Goal: Find specific page/section: Find specific page/section

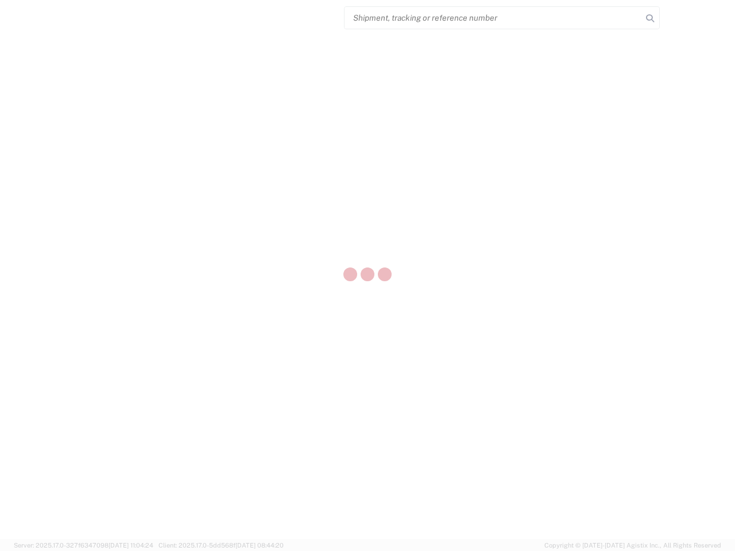
select select "US"
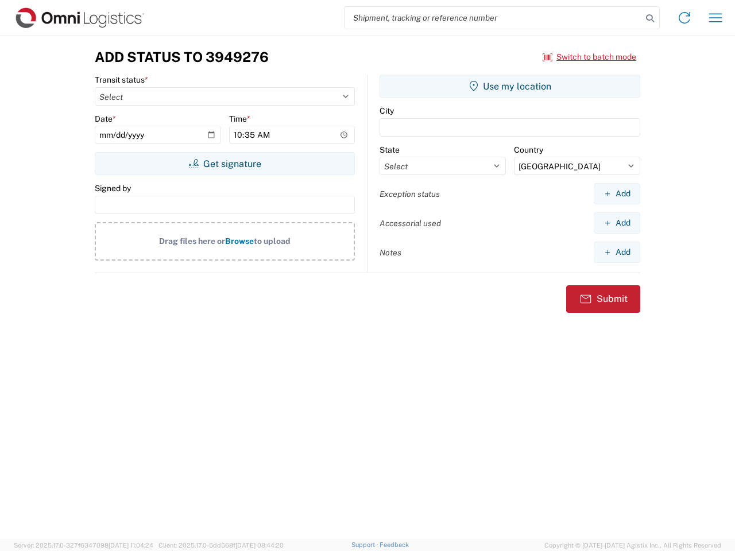
click at [493, 18] on input "search" at bounding box center [494, 18] width 298 height 22
click at [650, 18] on icon at bounding box center [650, 18] width 16 height 16
click at [685, 18] on icon at bounding box center [685, 18] width 18 height 18
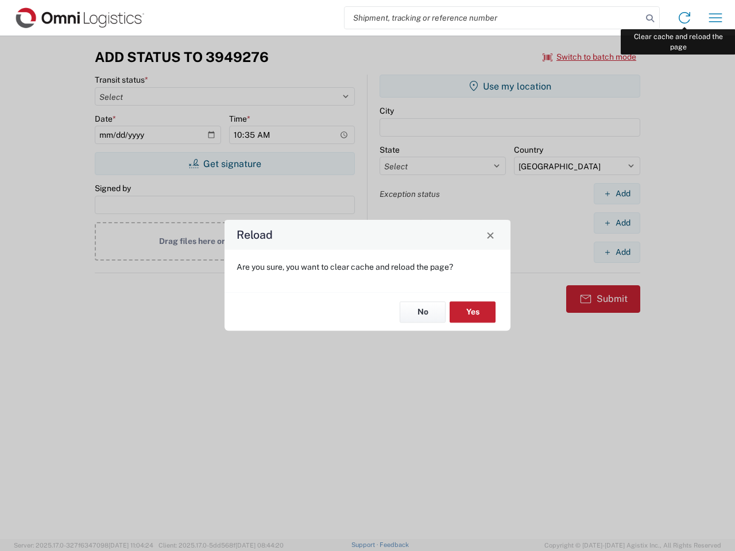
click at [716, 18] on div "Reload Are you sure, you want to clear cache and reload the page? No Yes" at bounding box center [367, 275] width 735 height 551
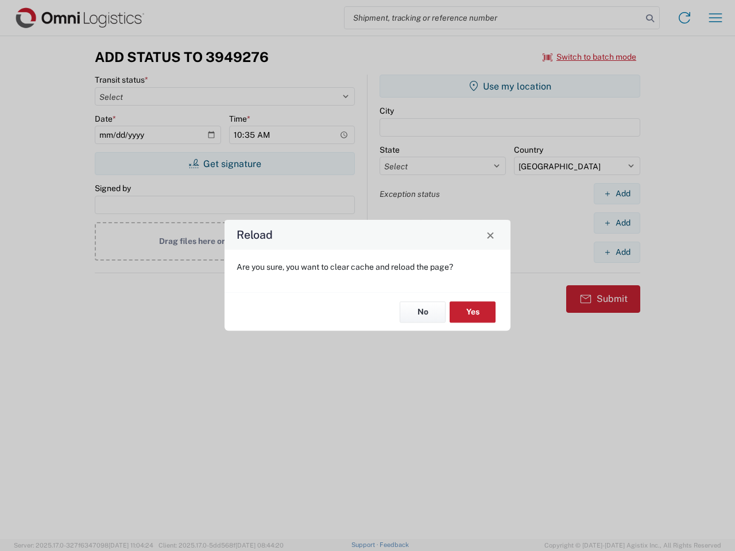
click at [590, 57] on div "Reload Are you sure, you want to clear cache and reload the page? No Yes" at bounding box center [367, 275] width 735 height 551
click at [225, 164] on div "Reload Are you sure, you want to clear cache and reload the page? No Yes" at bounding box center [367, 275] width 735 height 551
click at [510, 86] on div "Reload Are you sure, you want to clear cache and reload the page? No Yes" at bounding box center [367, 275] width 735 height 551
click at [617, 194] on div "Reload Are you sure, you want to clear cache and reload the page? No Yes" at bounding box center [367, 275] width 735 height 551
click at [617, 223] on div "Reload Are you sure, you want to clear cache and reload the page? No Yes" at bounding box center [367, 275] width 735 height 551
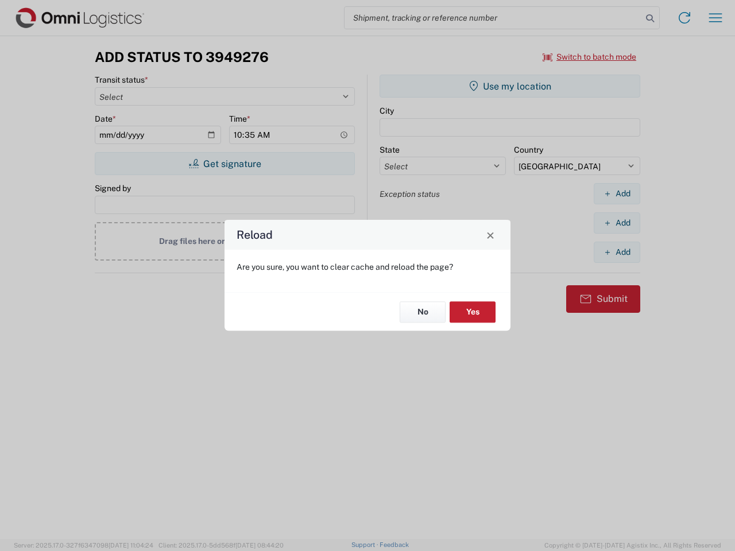
click at [617, 252] on div "Reload Are you sure, you want to clear cache and reload the page? No Yes" at bounding box center [367, 275] width 735 height 551
